Goal: Contribute content

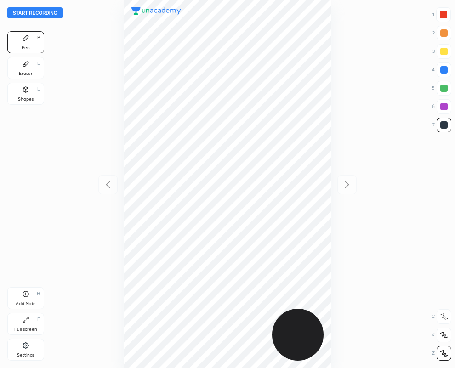
scroll to position [368, 308]
click at [26, 90] on icon at bounding box center [25, 89] width 7 height 7
click at [443, 355] on icon at bounding box center [443, 353] width 7 height 7
click at [443, 104] on div at bounding box center [443, 106] width 7 height 7
drag, startPoint x: 439, startPoint y: 12, endPoint x: 423, endPoint y: 36, distance: 28.8
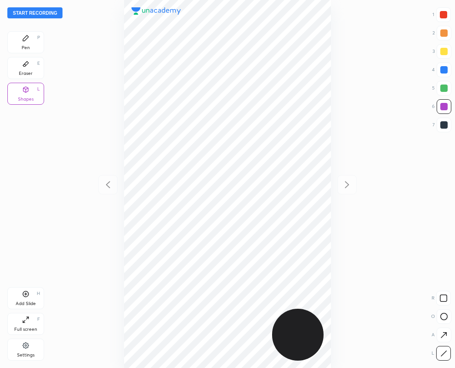
click at [440, 12] on div at bounding box center [443, 14] width 7 height 7
click at [28, 38] on icon at bounding box center [25, 37] width 7 height 7
click at [448, 72] on div at bounding box center [444, 69] width 15 height 15
click at [442, 128] on div at bounding box center [443, 124] width 7 height 7
click at [446, 91] on div at bounding box center [443, 88] width 7 height 7
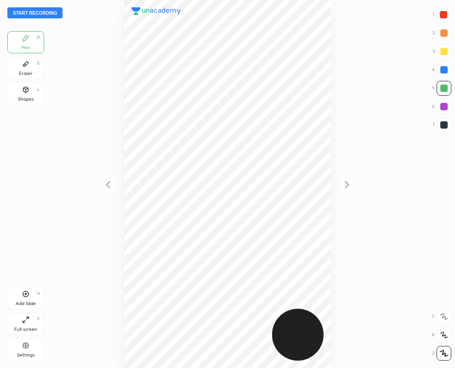
drag, startPoint x: 27, startPoint y: 66, endPoint x: 87, endPoint y: 112, distance: 76.1
click at [26, 66] on icon at bounding box center [25, 63] width 7 height 7
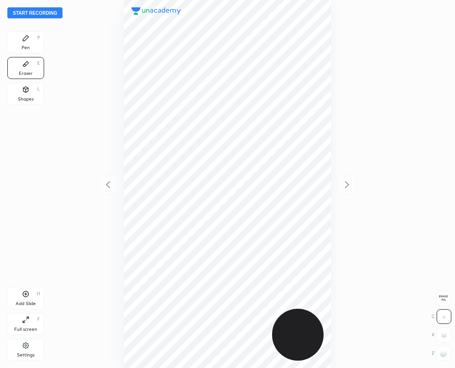
click at [33, 40] on div "Pen P" at bounding box center [25, 42] width 37 height 22
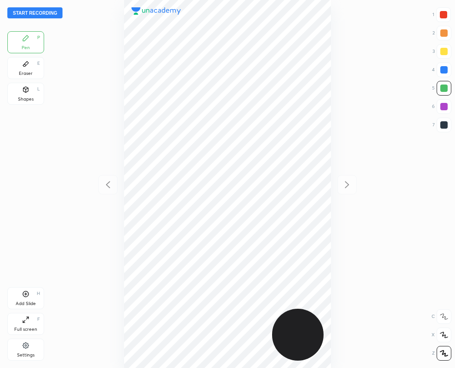
click at [444, 128] on div at bounding box center [443, 124] width 7 height 7
drag, startPoint x: 28, startPoint y: 74, endPoint x: 90, endPoint y: 178, distance: 121.0
click at [28, 74] on div "Eraser" at bounding box center [26, 73] width 14 height 5
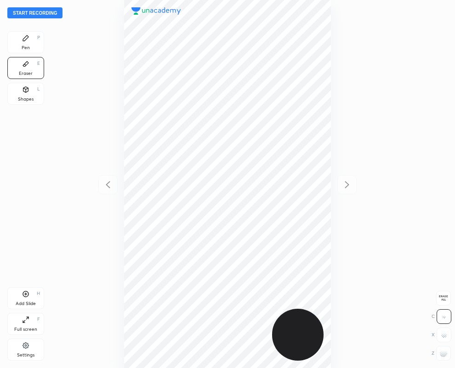
drag, startPoint x: 20, startPoint y: 39, endPoint x: 21, endPoint y: 34, distance: 4.7
click at [21, 37] on div "Pen P" at bounding box center [25, 42] width 37 height 22
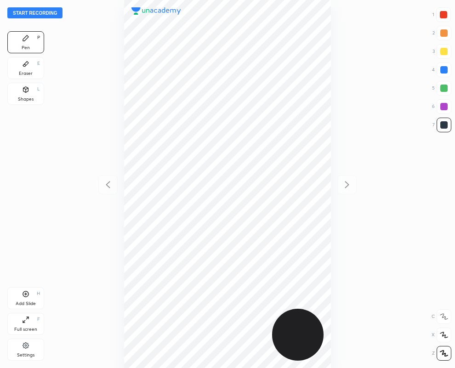
click at [27, 73] on div "Eraser" at bounding box center [26, 73] width 14 height 5
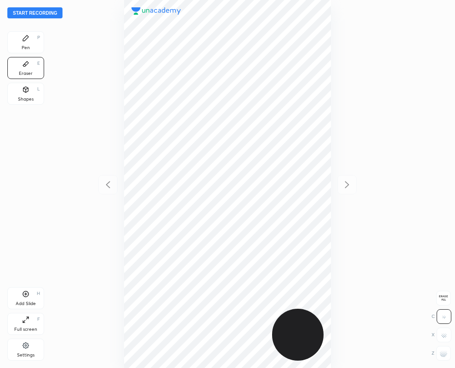
drag, startPoint x: 447, startPoint y: 358, endPoint x: 332, endPoint y: 315, distance: 122.7
click at [447, 358] on div at bounding box center [443, 353] width 15 height 15
click at [23, 44] on div "Pen P" at bounding box center [25, 42] width 37 height 22
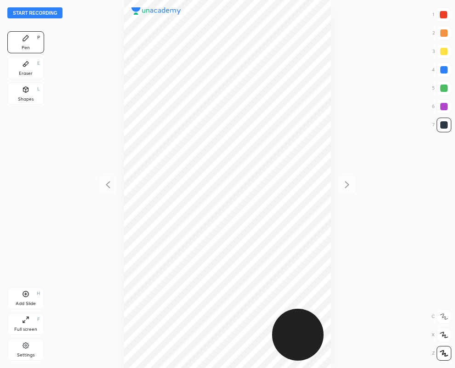
drag, startPoint x: 443, startPoint y: 15, endPoint x: 397, endPoint y: 32, distance: 49.4
click at [443, 17] on div at bounding box center [443, 14] width 7 height 7
click at [24, 68] on div "Eraser E" at bounding box center [25, 68] width 37 height 22
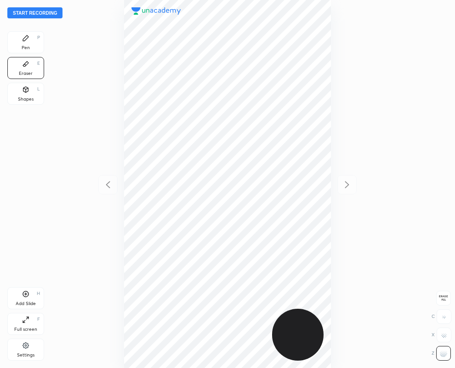
click at [20, 41] on div "Pen P" at bounding box center [25, 42] width 37 height 22
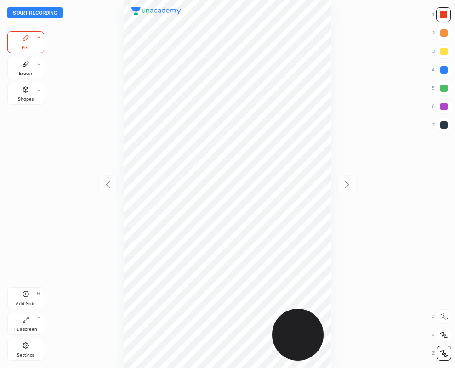
drag, startPoint x: 29, startPoint y: 61, endPoint x: 83, endPoint y: 105, distance: 69.6
click at [28, 62] on icon at bounding box center [25, 63] width 7 height 7
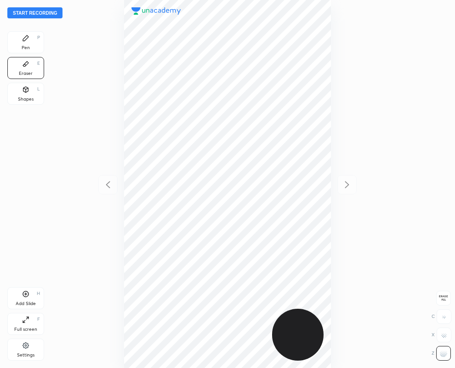
click at [27, 45] on div "Pen" at bounding box center [26, 47] width 8 height 5
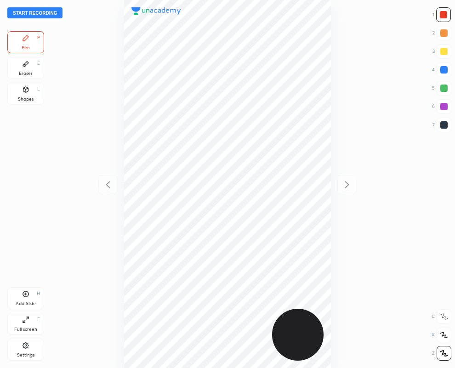
click at [444, 129] on div at bounding box center [444, 125] width 15 height 15
click at [447, 69] on div at bounding box center [443, 69] width 7 height 7
click at [446, 125] on div at bounding box center [443, 124] width 7 height 7
click at [449, 125] on div at bounding box center [444, 125] width 15 height 15
click at [25, 71] on div "Eraser" at bounding box center [26, 73] width 14 height 5
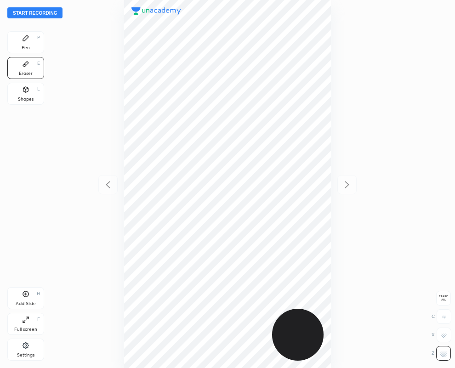
click at [447, 350] on div at bounding box center [443, 353] width 15 height 15
click at [25, 43] on div "Pen P" at bounding box center [25, 42] width 37 height 22
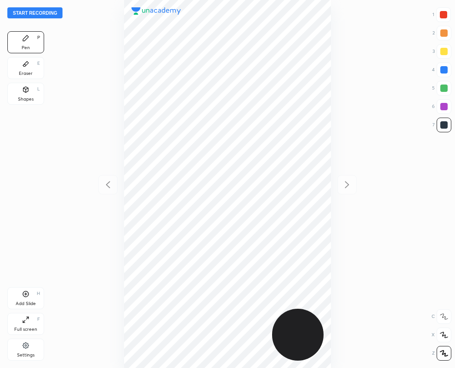
drag, startPoint x: 32, startPoint y: 67, endPoint x: 100, endPoint y: 146, distance: 103.9
click at [29, 65] on div "Eraser E" at bounding box center [25, 68] width 37 height 22
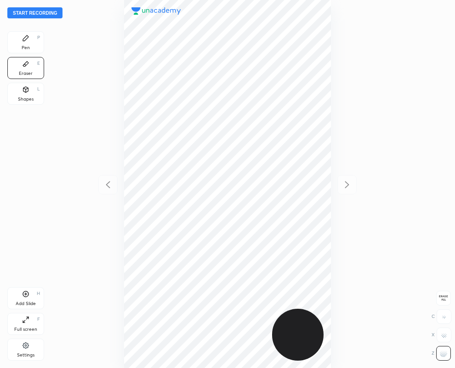
click at [21, 40] on div "Pen P" at bounding box center [25, 42] width 37 height 22
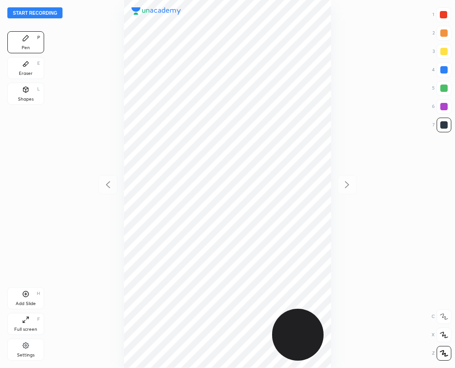
click at [23, 298] on div "Add Slide H" at bounding box center [25, 298] width 37 height 22
click at [108, 184] on icon at bounding box center [107, 184] width 11 height 11
click at [349, 185] on icon at bounding box center [346, 184] width 11 height 11
click at [108, 185] on icon at bounding box center [107, 184] width 11 height 11
click at [346, 183] on icon at bounding box center [346, 184] width 11 height 11
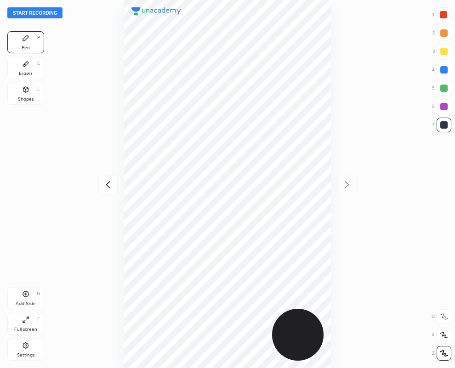
click at [105, 184] on icon at bounding box center [107, 184] width 11 height 11
click at [347, 184] on icon at bounding box center [347, 184] width 4 height 7
click at [30, 60] on div "Eraser E" at bounding box center [25, 68] width 37 height 22
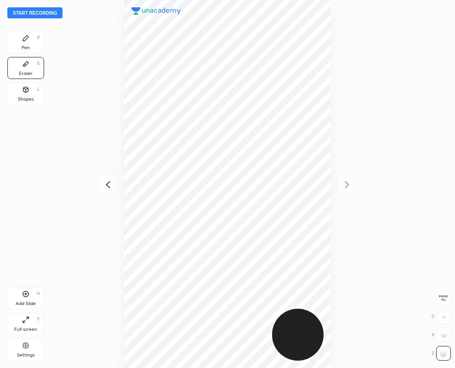
click at [26, 44] on div "Pen P" at bounding box center [25, 42] width 37 height 22
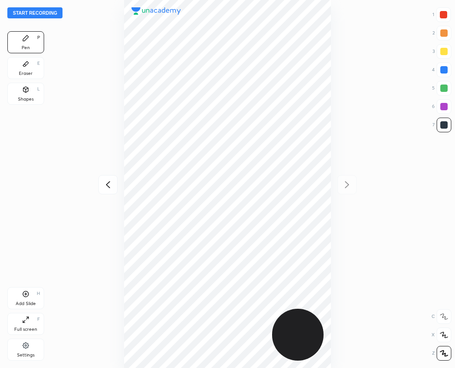
click at [31, 71] on div "Eraser" at bounding box center [26, 73] width 14 height 5
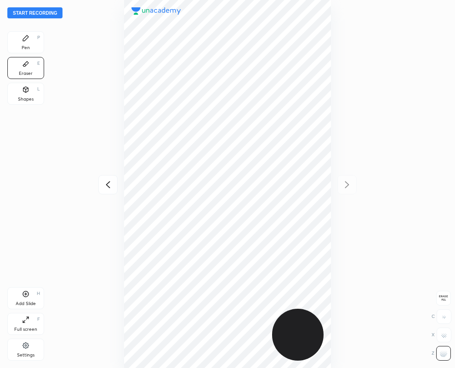
click at [34, 45] on div "Pen P" at bounding box center [25, 42] width 37 height 22
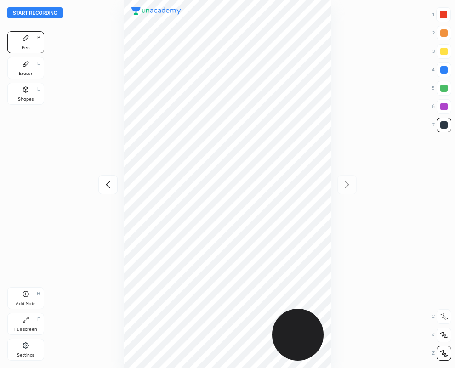
click at [20, 68] on div "Eraser E" at bounding box center [25, 68] width 37 height 22
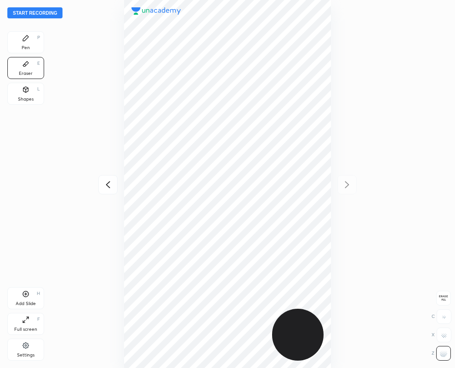
click at [38, 38] on div "P" at bounding box center [38, 37] width 3 height 5
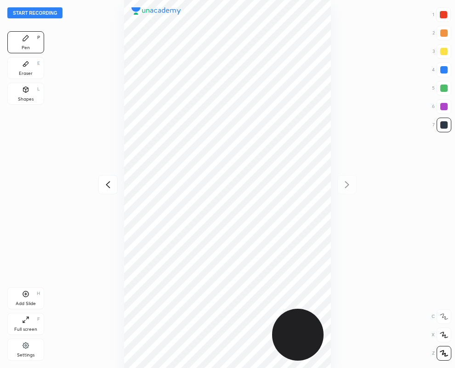
click at [449, 10] on div at bounding box center [443, 14] width 15 height 15
click at [446, 127] on div at bounding box center [443, 124] width 7 height 7
click at [445, 105] on div at bounding box center [444, 106] width 15 height 15
click at [107, 183] on icon at bounding box center [107, 184] width 11 height 11
click at [29, 15] on button "Start recording" at bounding box center [34, 12] width 55 height 11
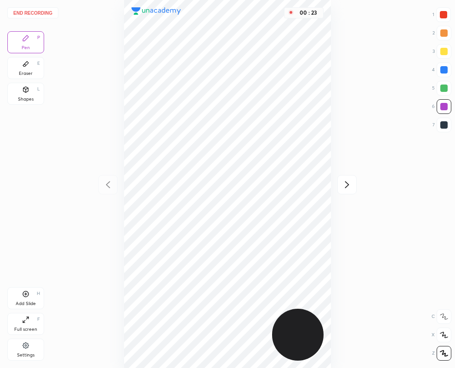
click at [445, 12] on div at bounding box center [443, 14] width 7 height 7
drag, startPoint x: 443, startPoint y: 70, endPoint x: 440, endPoint y: 65, distance: 6.4
click at [442, 67] on div at bounding box center [443, 69] width 7 height 7
drag, startPoint x: 445, startPoint y: 125, endPoint x: 434, endPoint y: 127, distance: 10.9
click at [445, 125] on div at bounding box center [443, 124] width 7 height 7
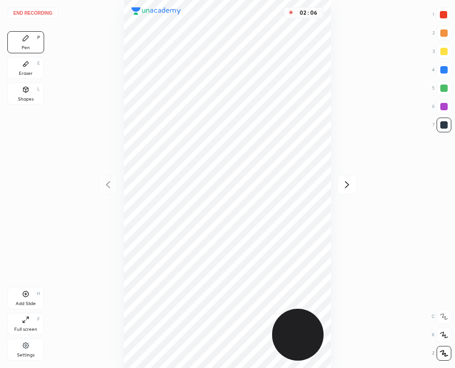
click at [445, 110] on div at bounding box center [444, 106] width 15 height 15
click at [348, 182] on icon at bounding box center [346, 184] width 11 height 11
click at [447, 17] on div at bounding box center [443, 14] width 15 height 15
click at [39, 10] on button "End recording" at bounding box center [32, 12] width 51 height 11
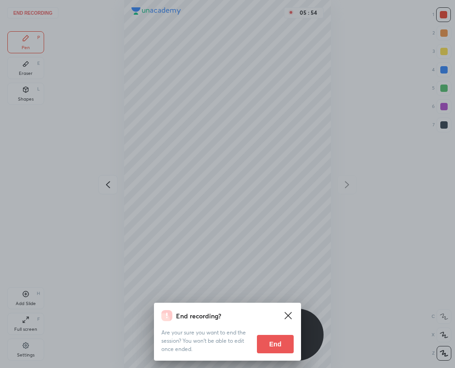
drag, startPoint x: 277, startPoint y: 348, endPoint x: 258, endPoint y: 343, distance: 20.1
click at [273, 347] on button "End" at bounding box center [275, 344] width 37 height 18
